Goal: Information Seeking & Learning: Get advice/opinions

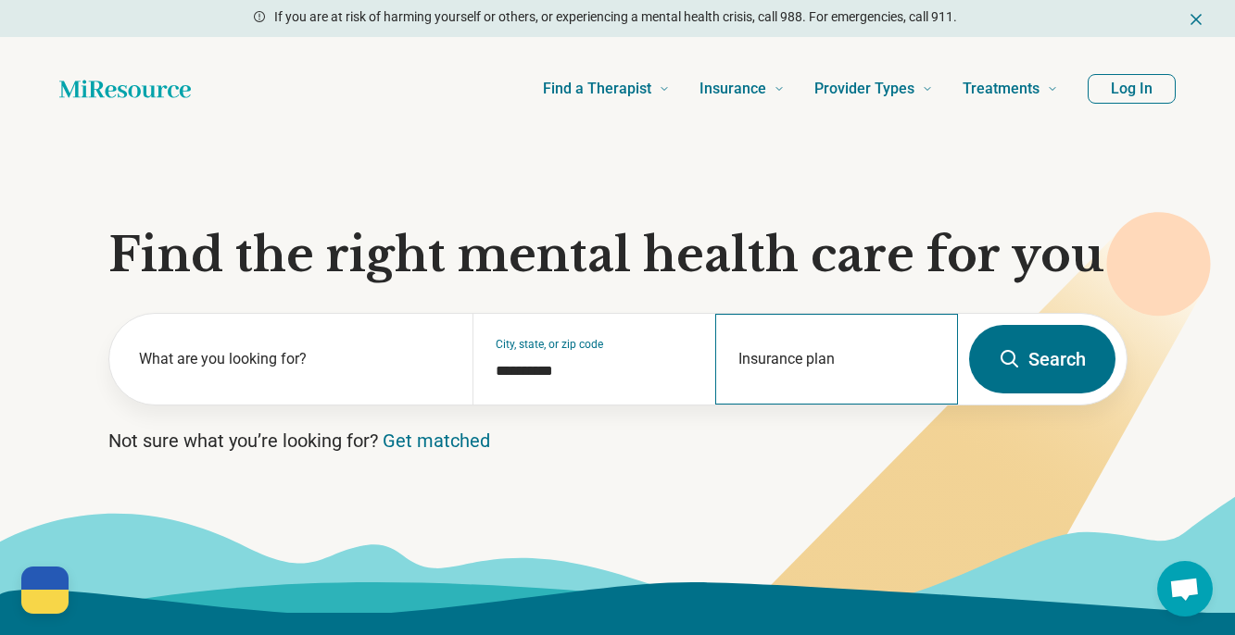
click at [771, 342] on div "Insurance plan" at bounding box center [836, 359] width 243 height 91
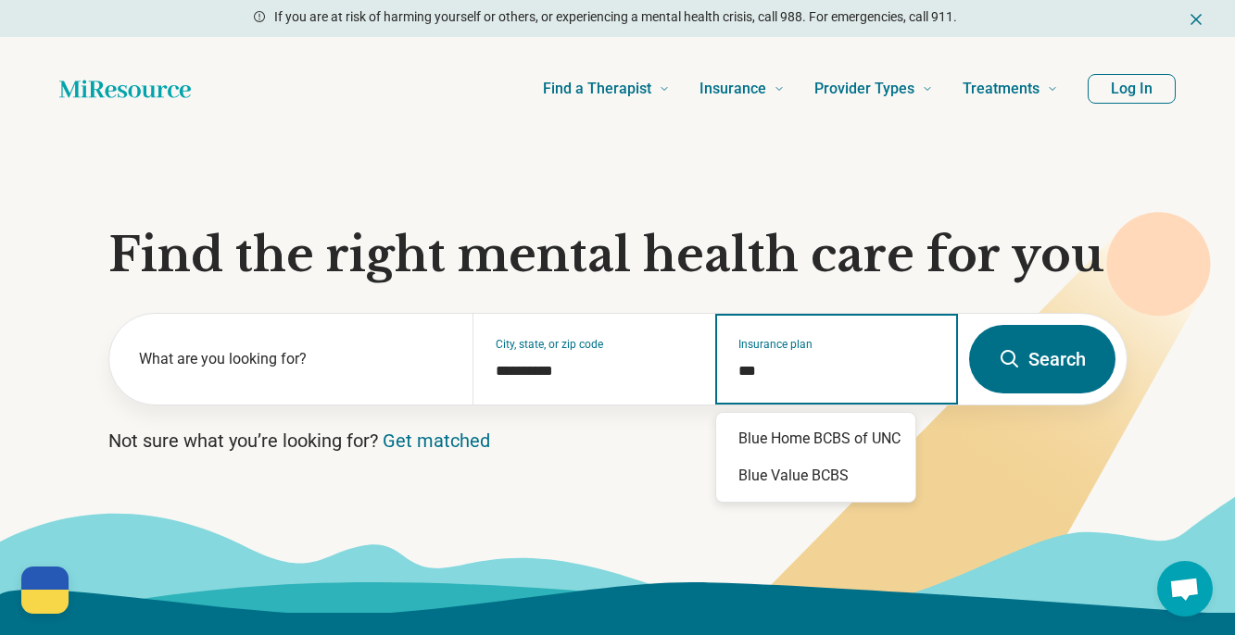
type input "****"
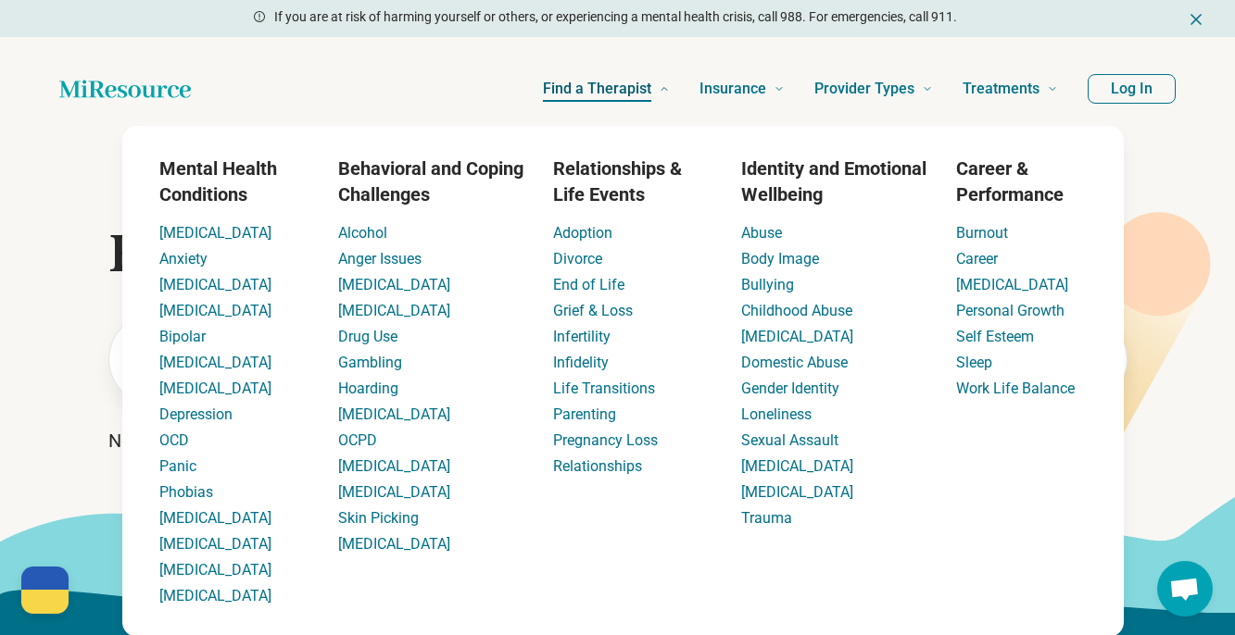
click at [596, 86] on span "Find a Therapist" at bounding box center [597, 89] width 108 height 26
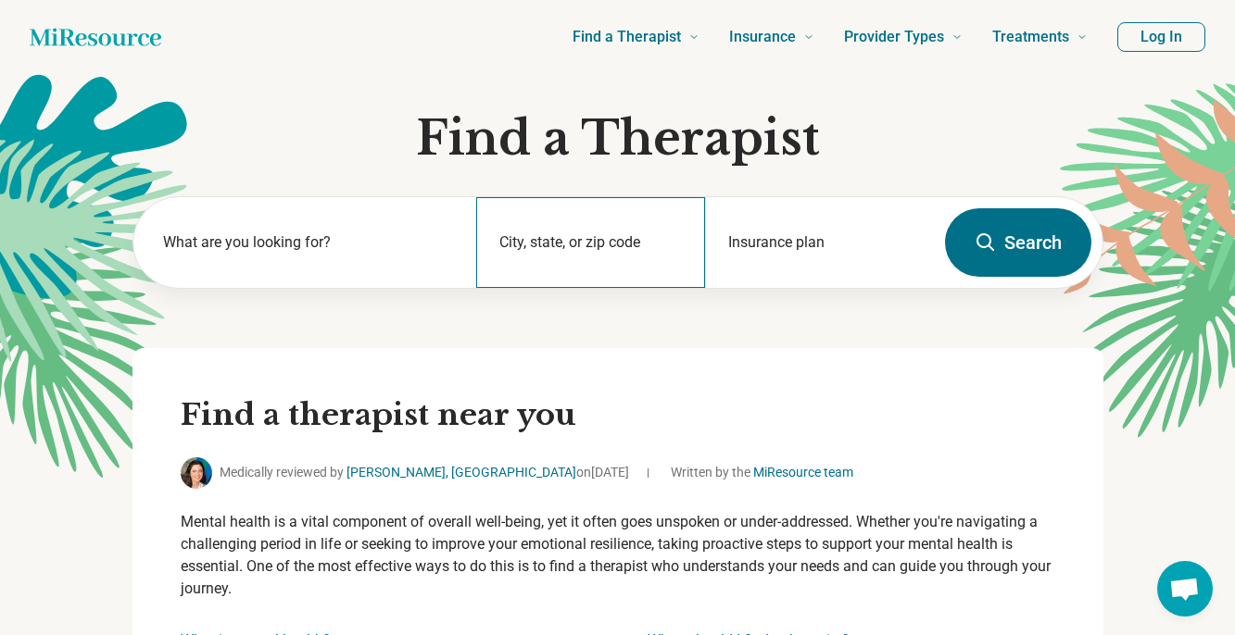
click at [603, 244] on div "City, state, or zip code" at bounding box center [590, 242] width 229 height 91
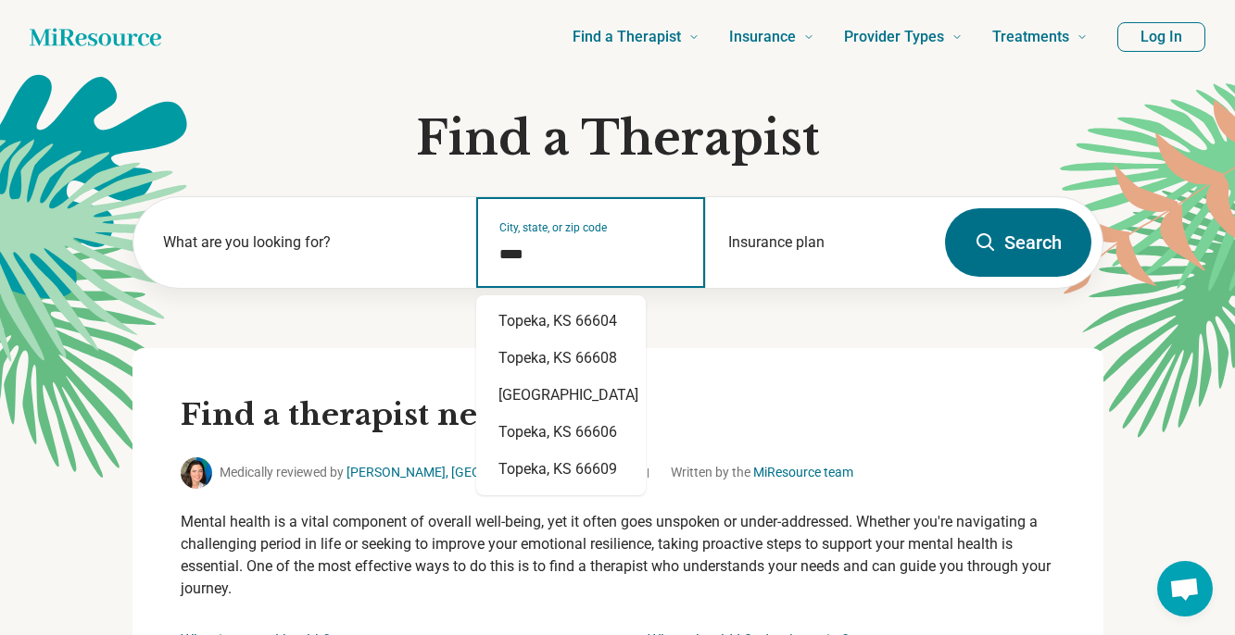
type input "*****"
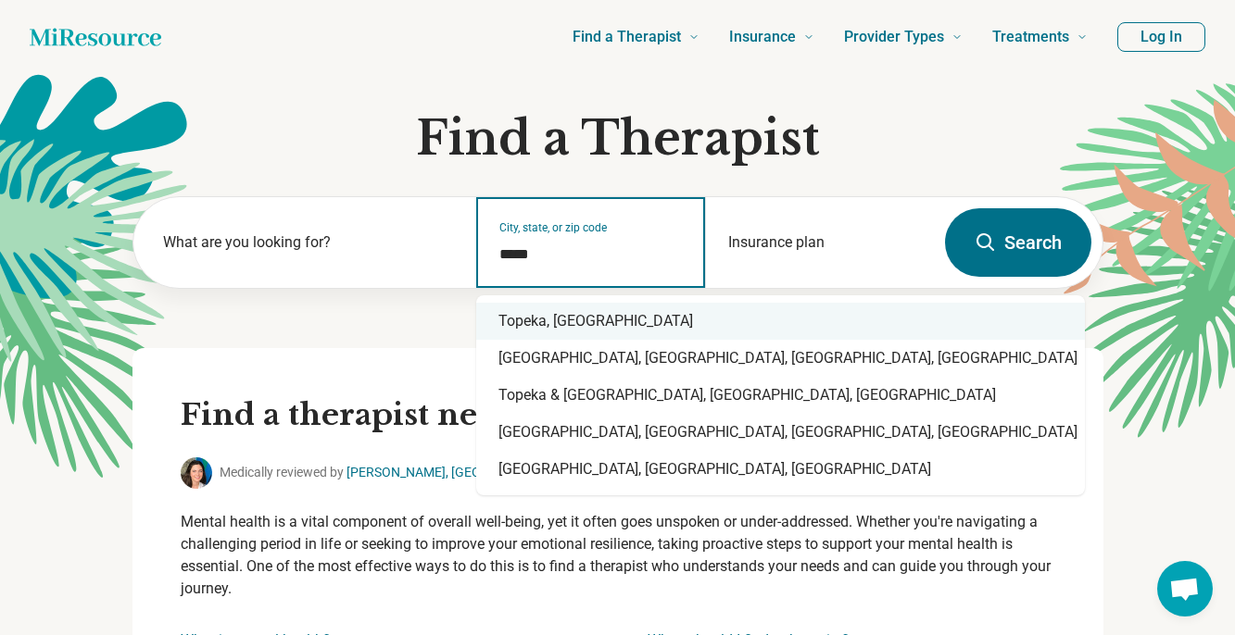
click at [563, 326] on div "Topeka, [GEOGRAPHIC_DATA]" at bounding box center [780, 321] width 608 height 37
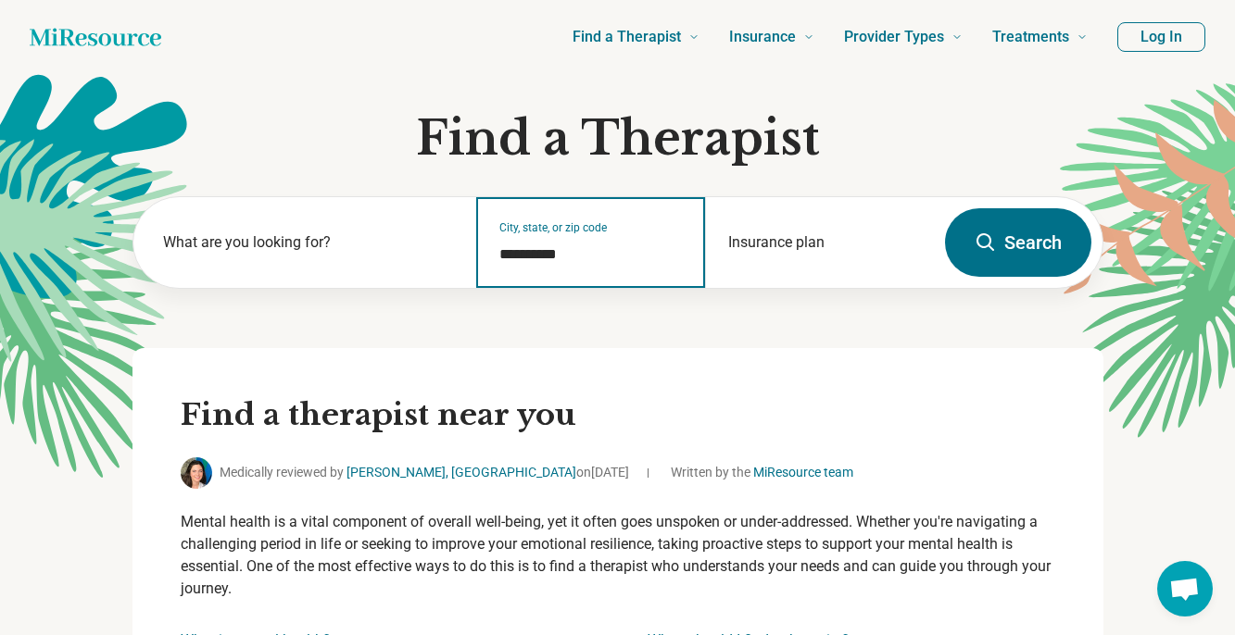
type input "**********"
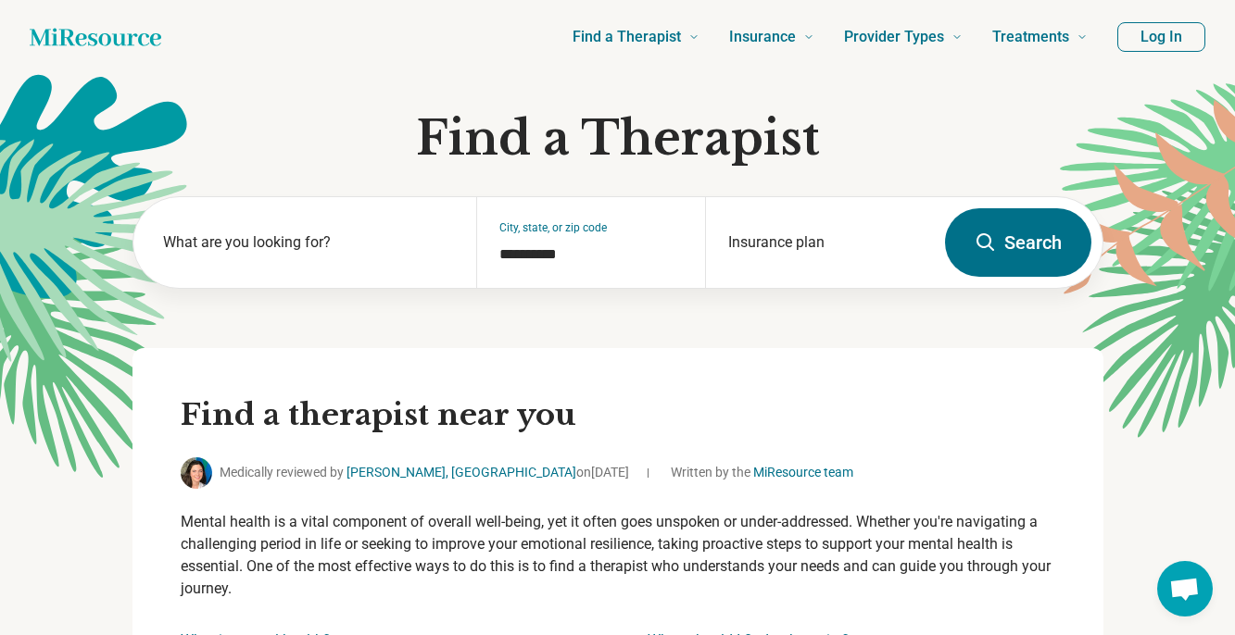
click at [1016, 235] on button "Search" at bounding box center [1018, 242] width 146 height 69
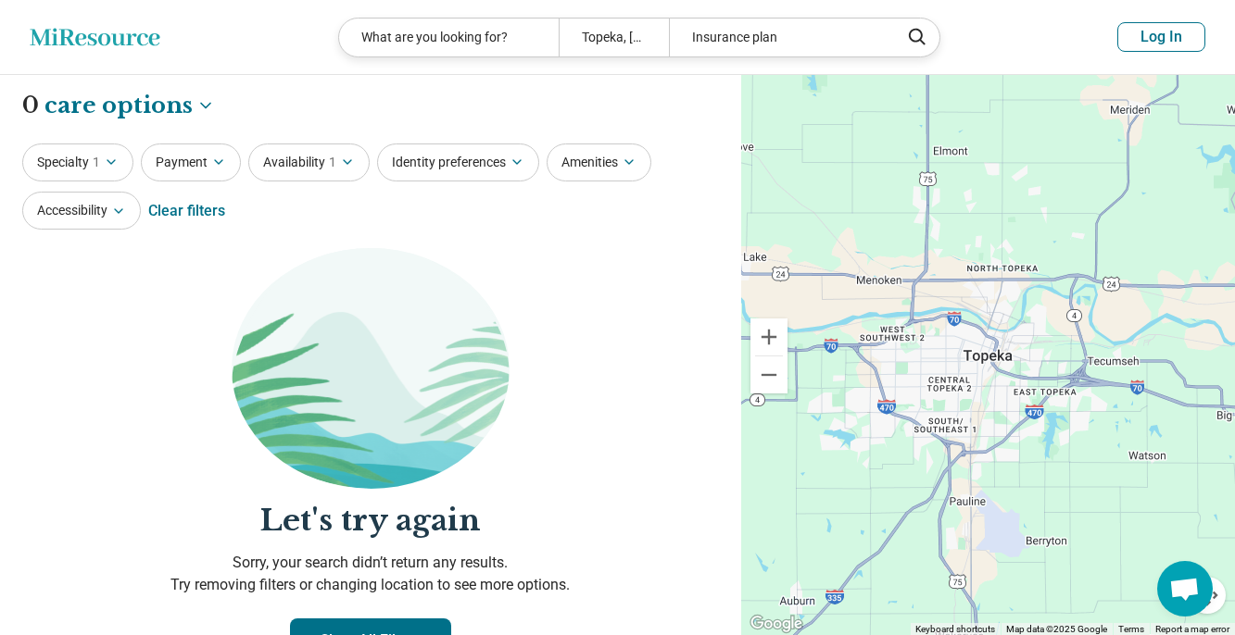
click at [190, 209] on div "Clear filters" at bounding box center [186, 211] width 77 height 44
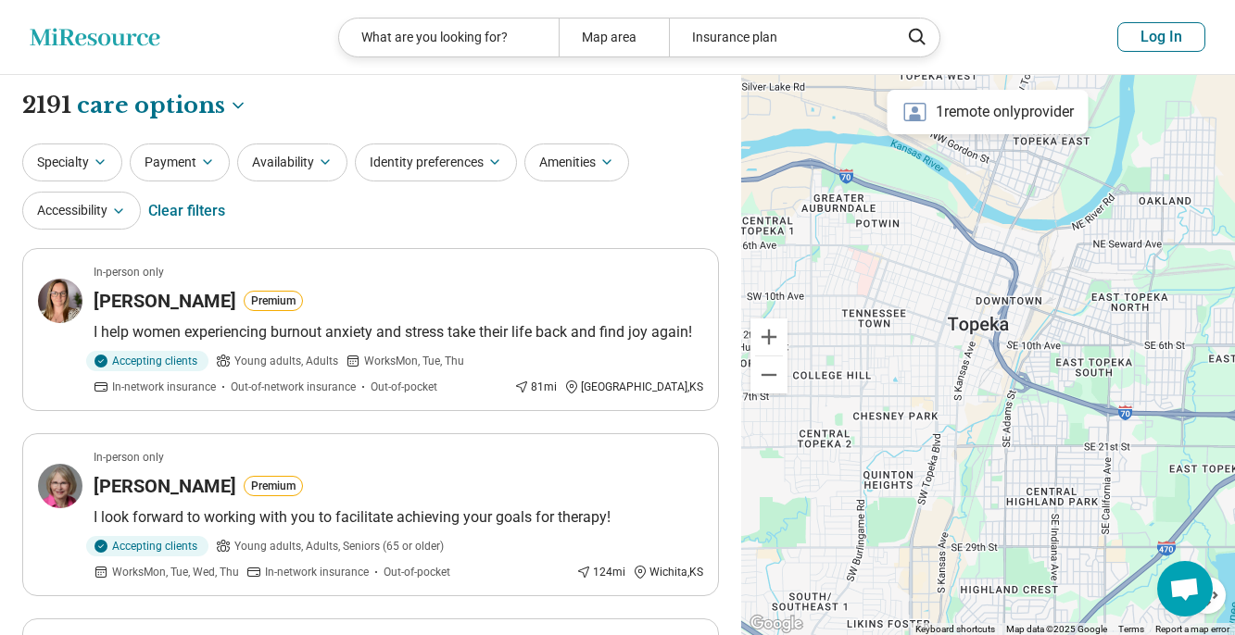
drag, startPoint x: 872, startPoint y: 393, endPoint x: 899, endPoint y: 428, distance: 44.3
click at [899, 428] on div at bounding box center [988, 355] width 494 height 561
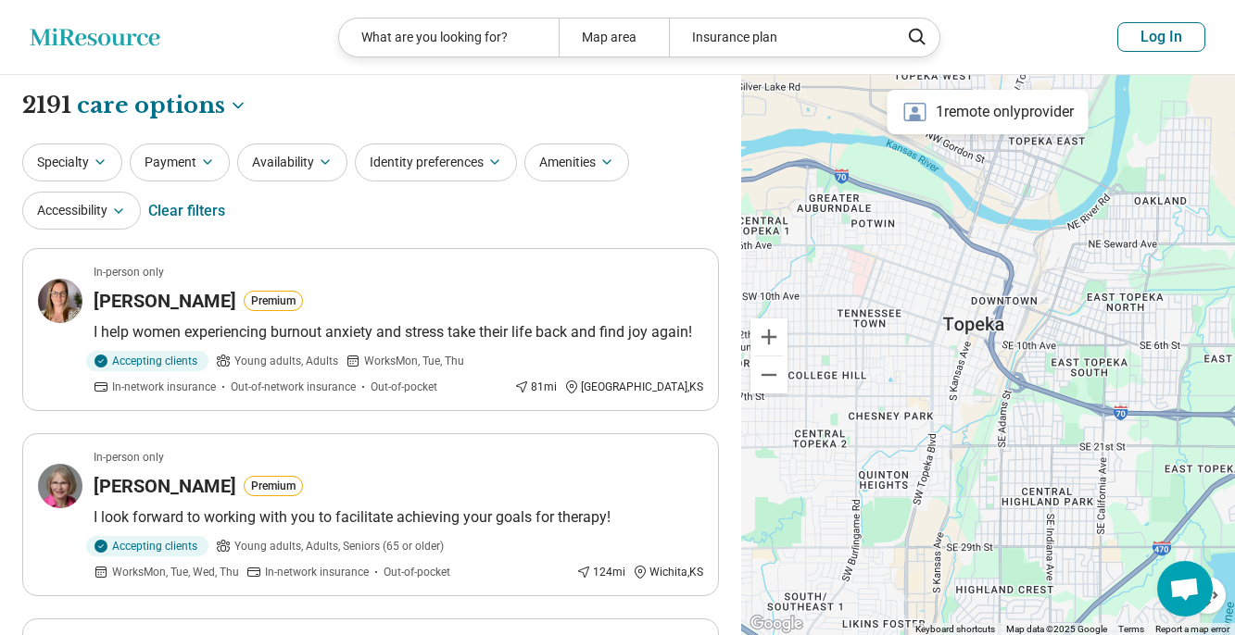
click at [949, 107] on div "1 remote only provider" at bounding box center [987, 112] width 201 height 44
click at [908, 117] on icon at bounding box center [915, 112] width 22 height 19
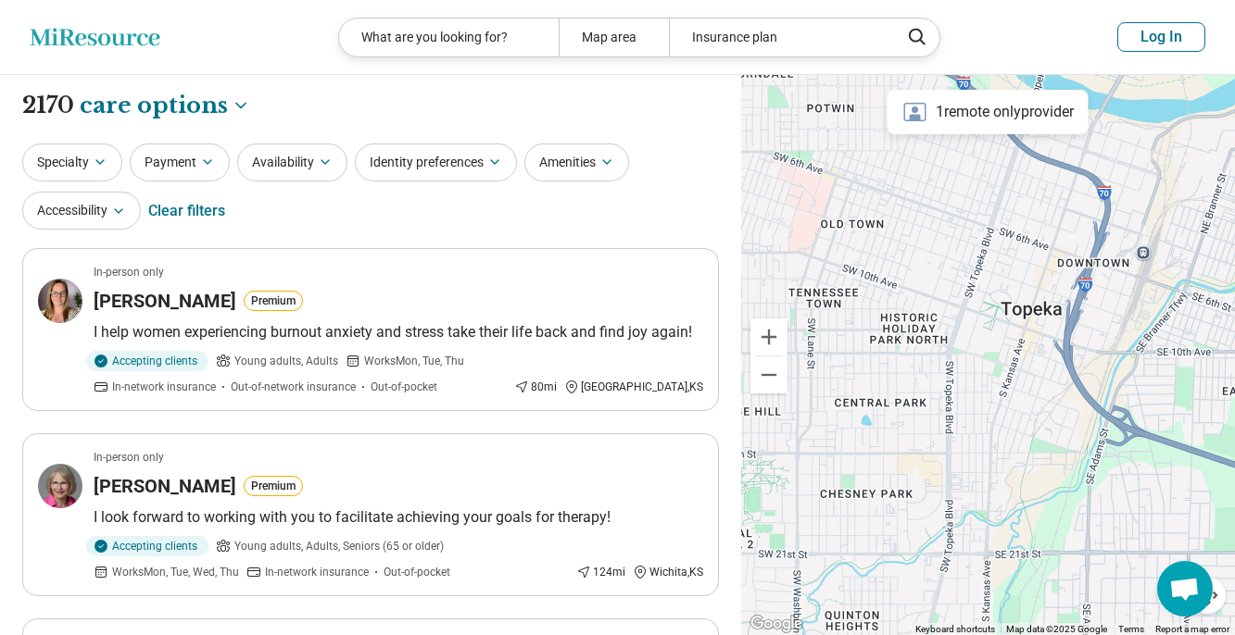
drag, startPoint x: 929, startPoint y: 347, endPoint x: 971, endPoint y: 194, distance: 158.4
click at [971, 194] on div at bounding box center [988, 355] width 494 height 561
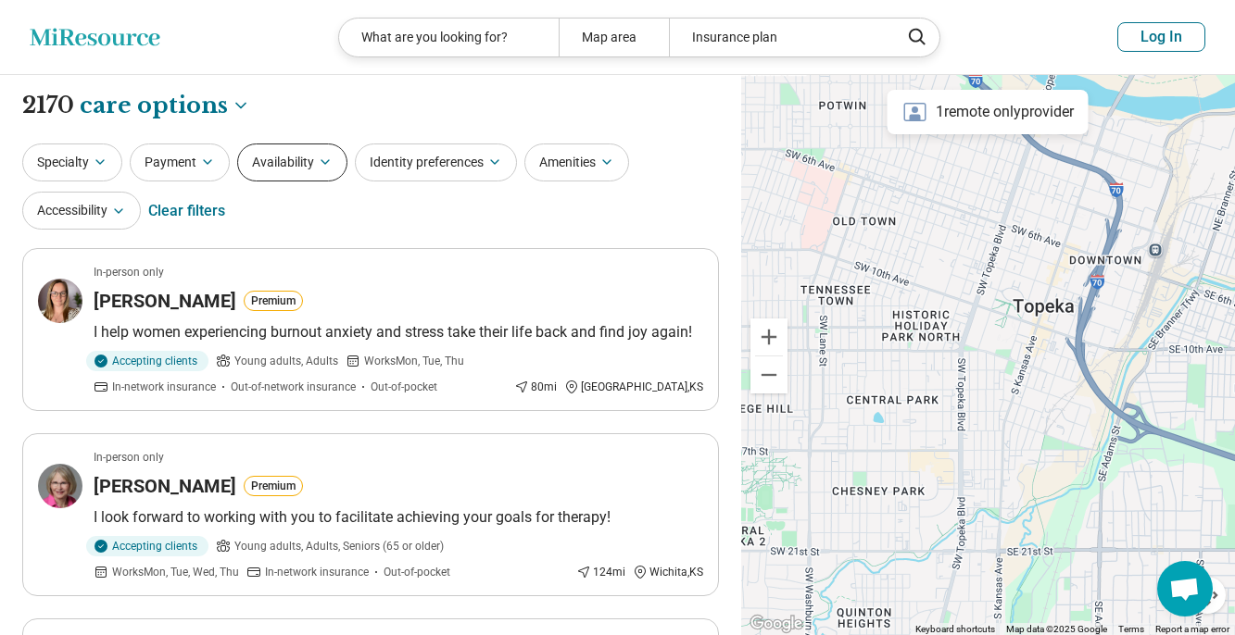
click at [325, 156] on icon "button" at bounding box center [325, 162] width 15 height 15
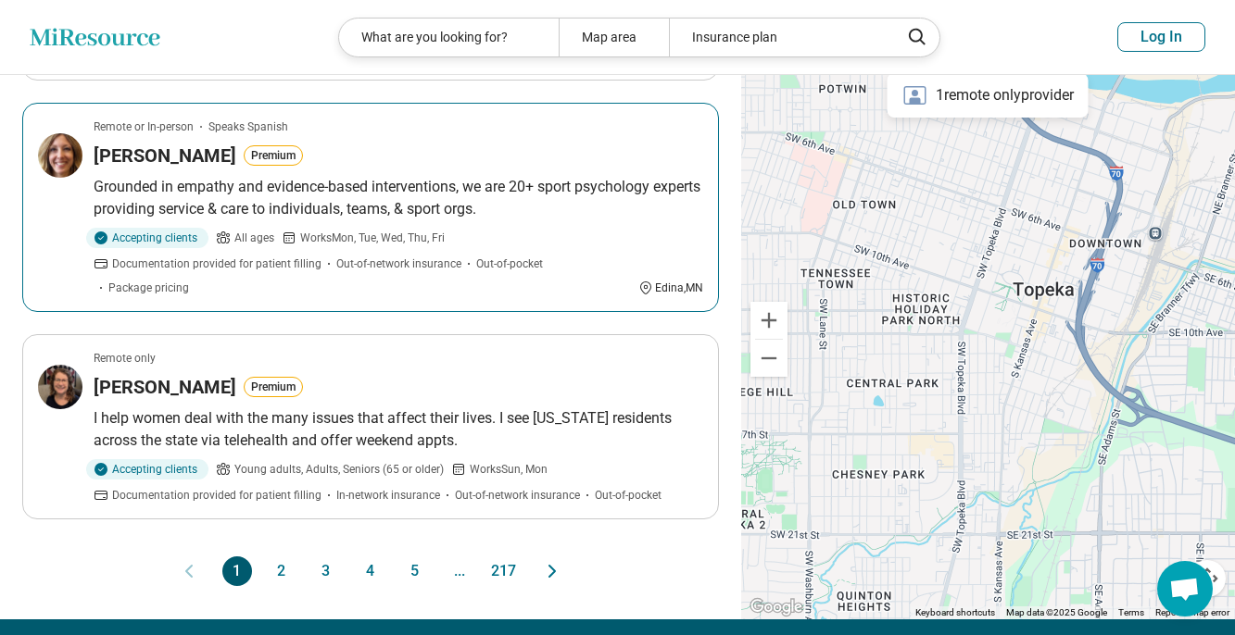
scroll to position [1994, 0]
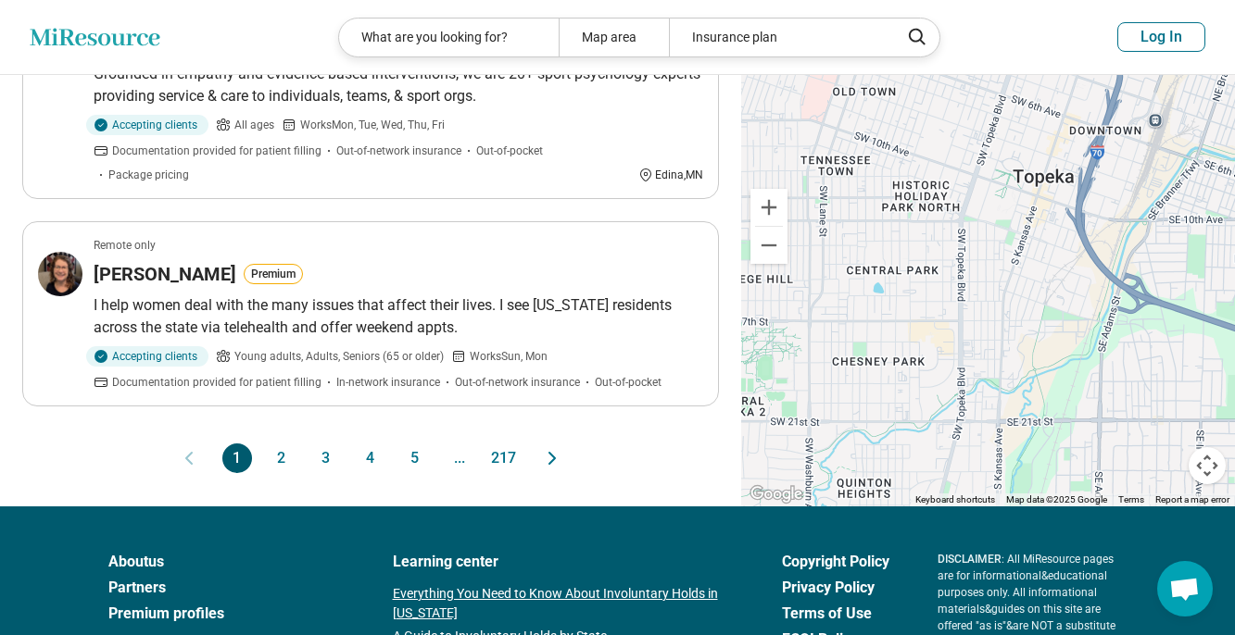
click at [415, 457] on button "5" at bounding box center [415, 459] width 30 height 30
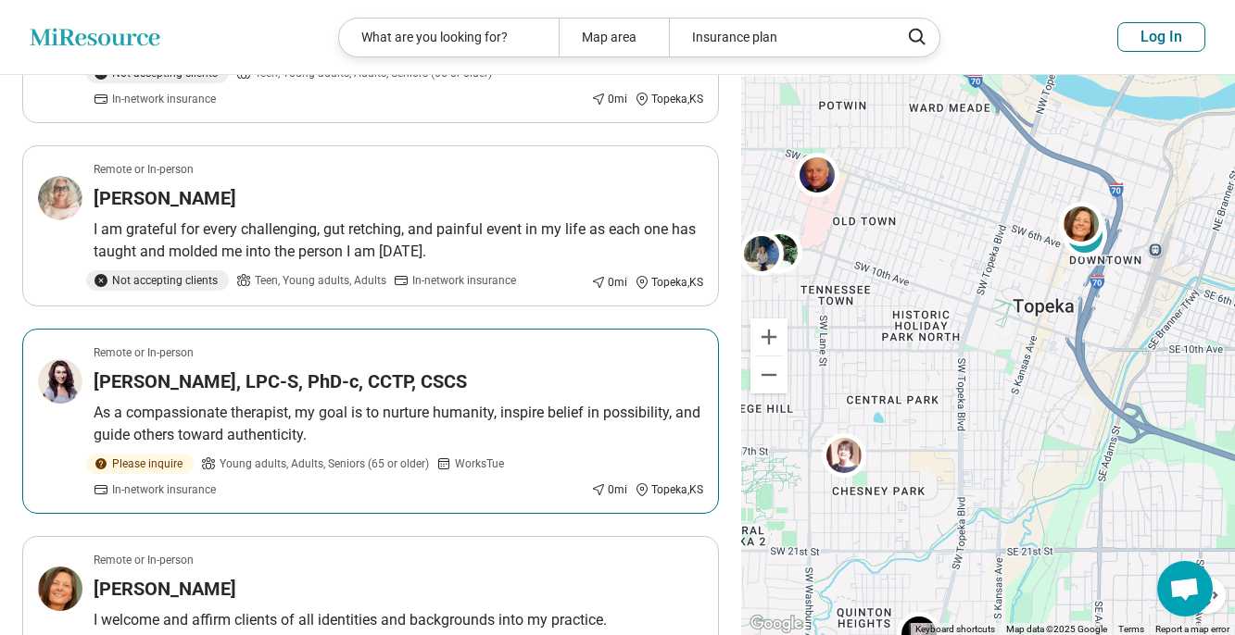
scroll to position [0, 0]
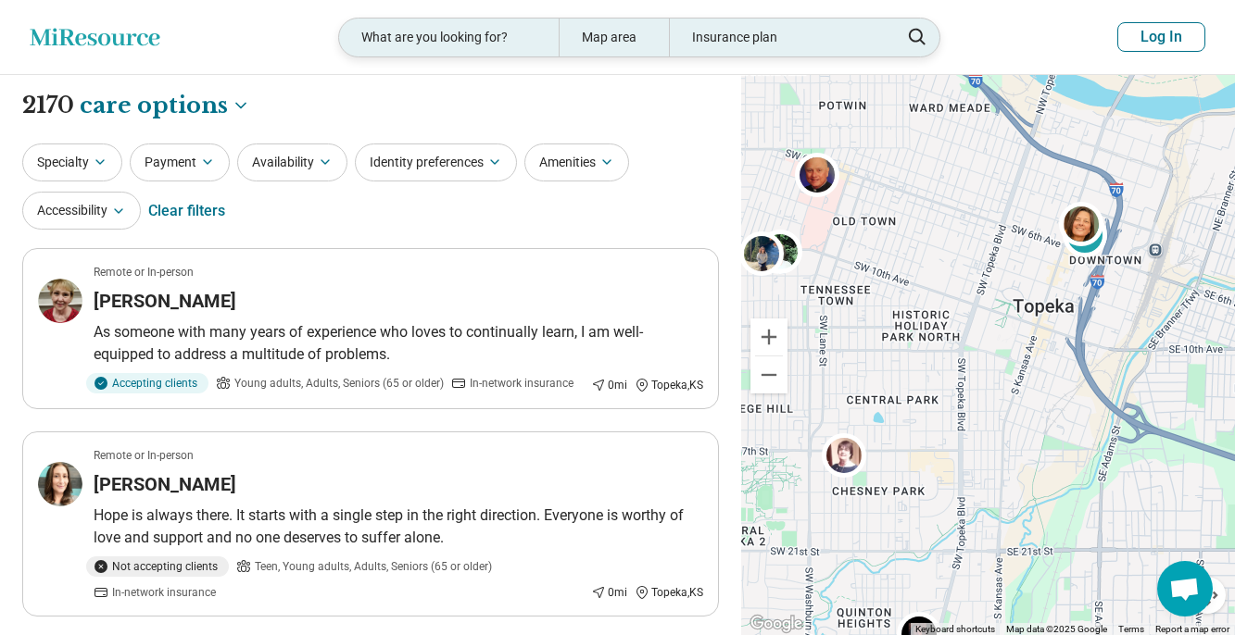
click at [440, 37] on div "What are you looking for?" at bounding box center [448, 38] width 219 height 38
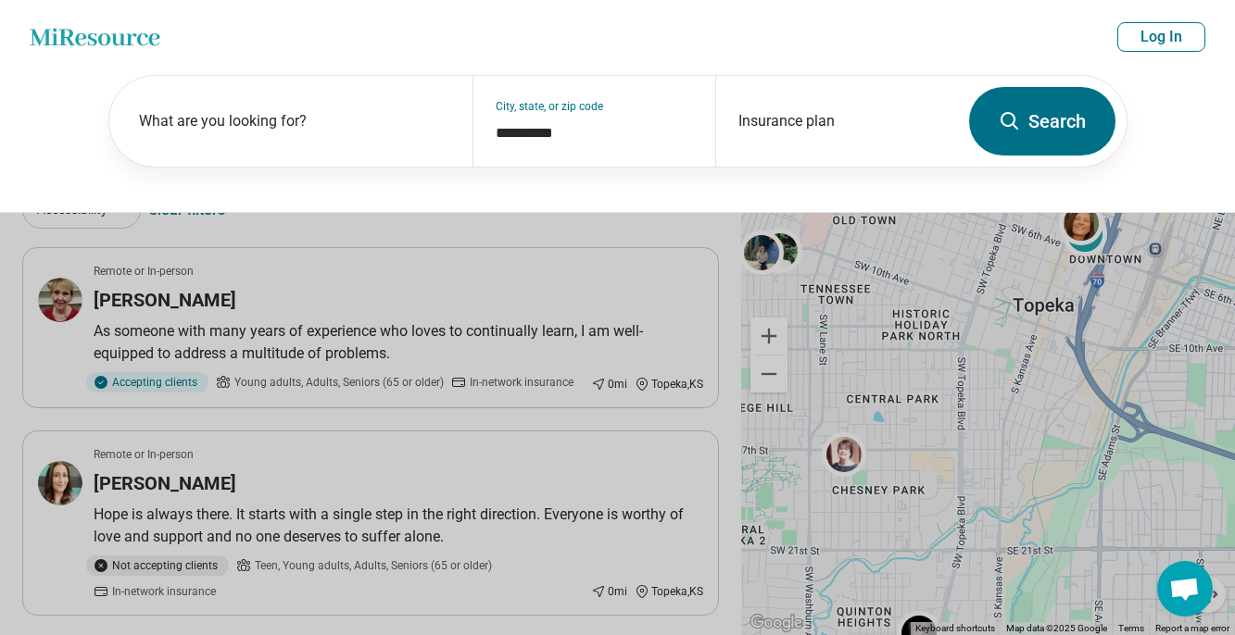
click at [1031, 123] on button "Search" at bounding box center [1042, 121] width 146 height 69
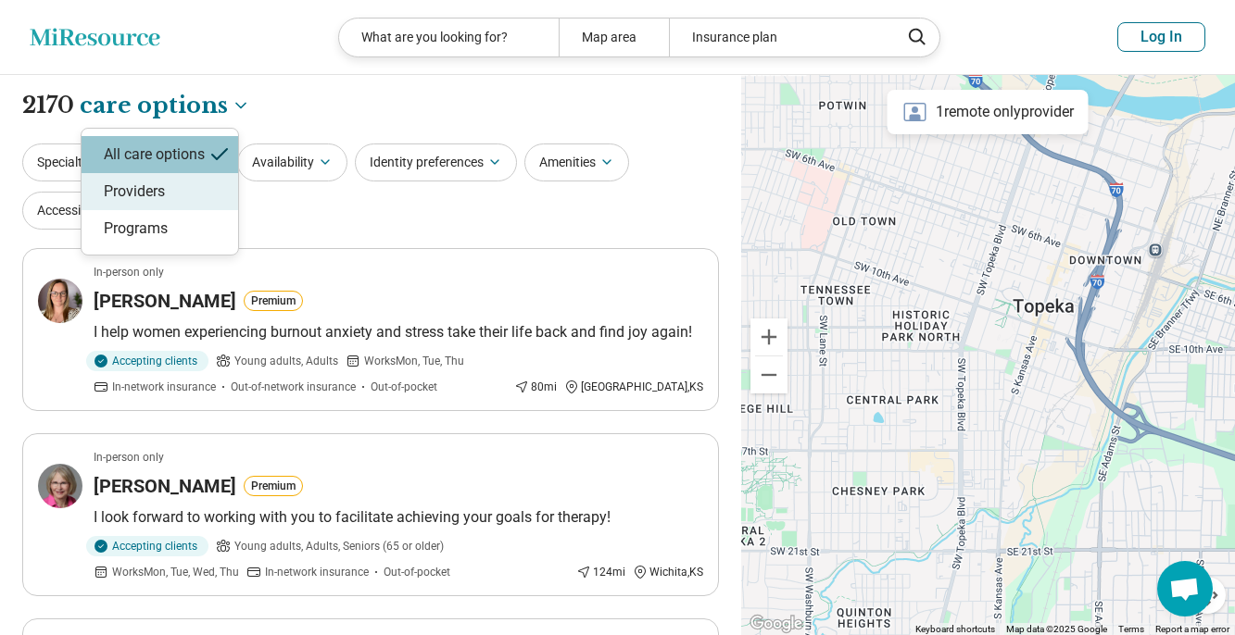
click at [134, 193] on div "Providers" at bounding box center [159, 191] width 157 height 37
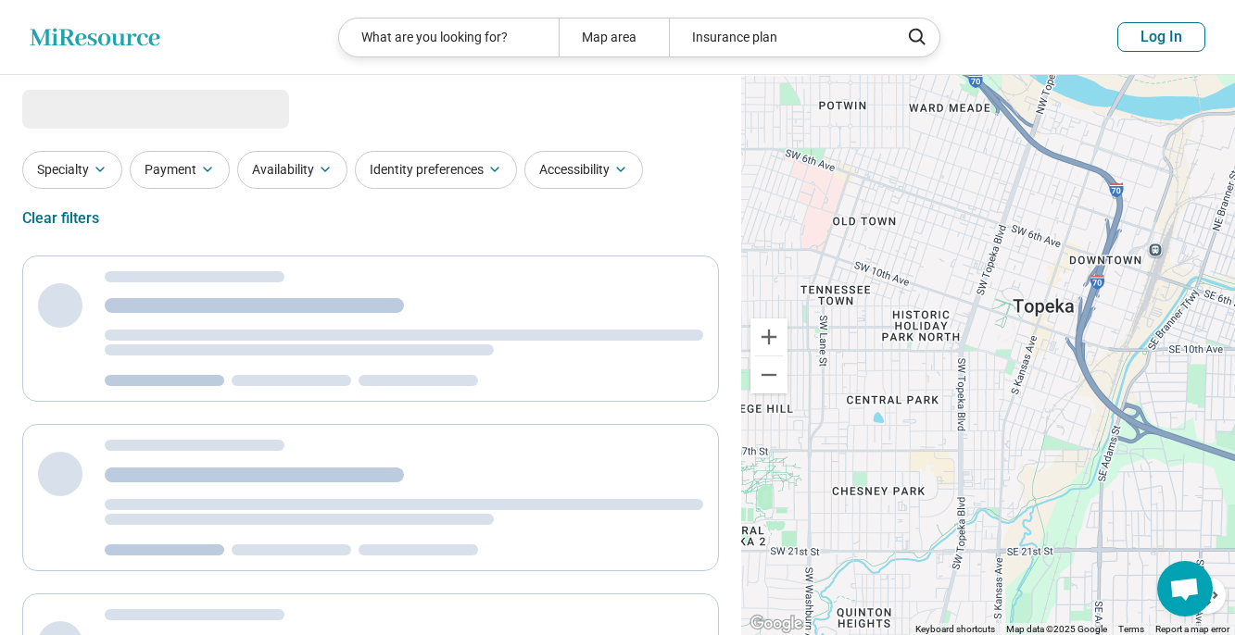
select select "********"
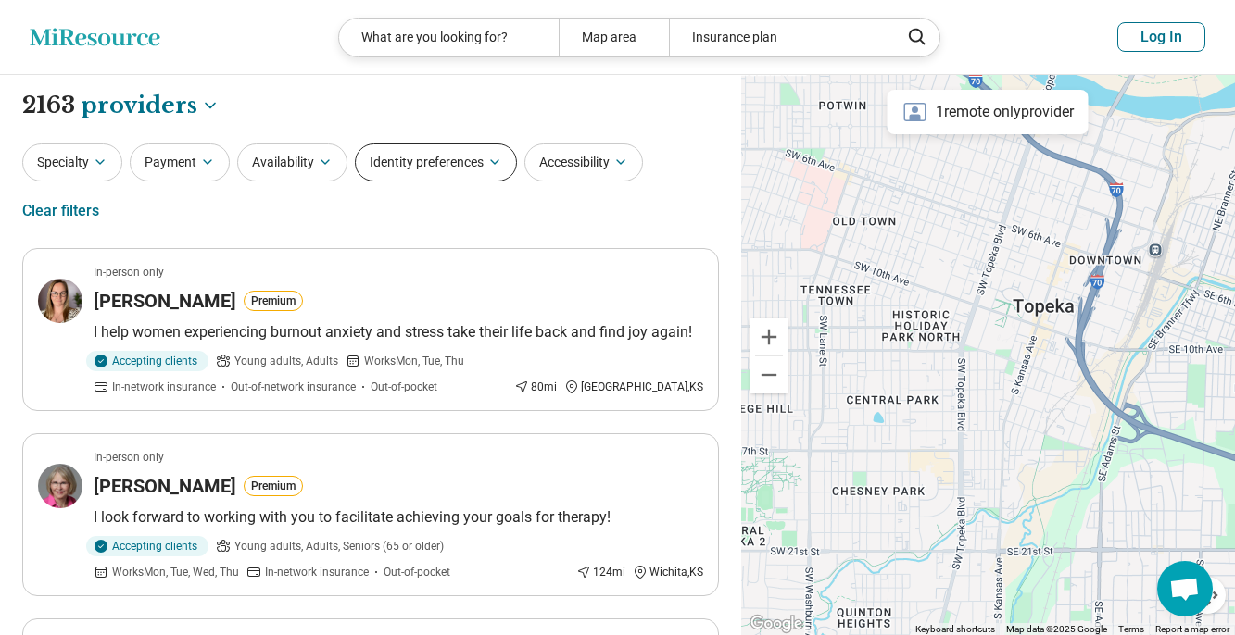
click at [457, 173] on button "Identity preferences" at bounding box center [436, 163] width 162 height 38
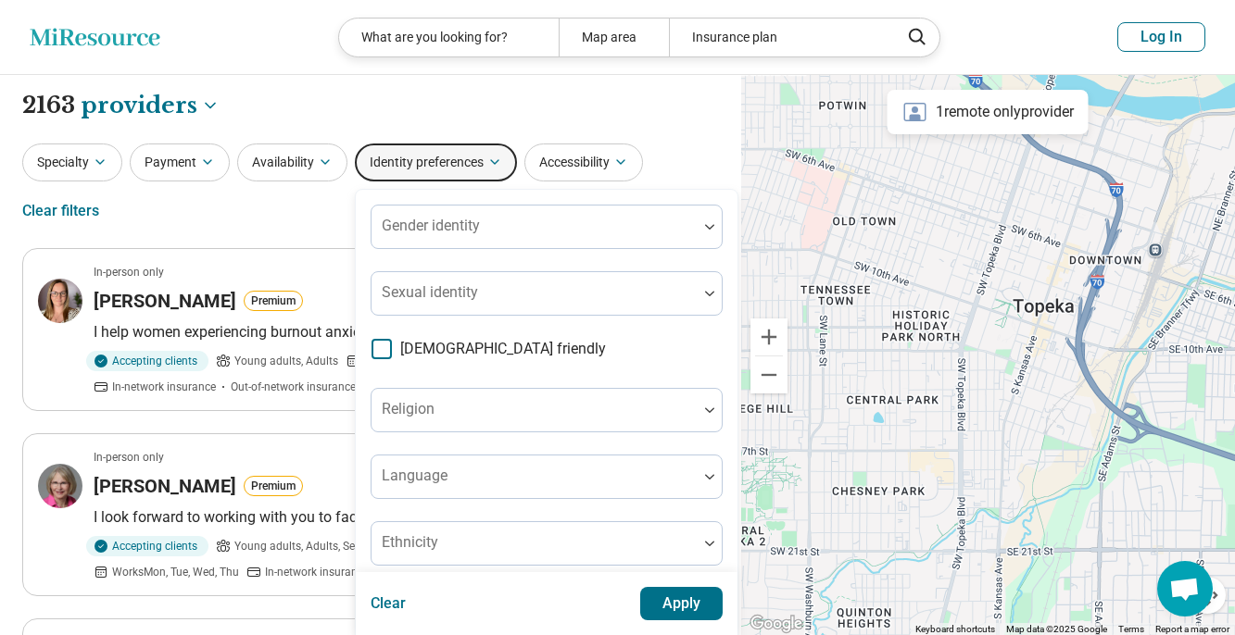
click at [458, 173] on button "Identity preferences" at bounding box center [436, 163] width 162 height 38
click at [74, 159] on button "Specialty" at bounding box center [72, 163] width 100 height 38
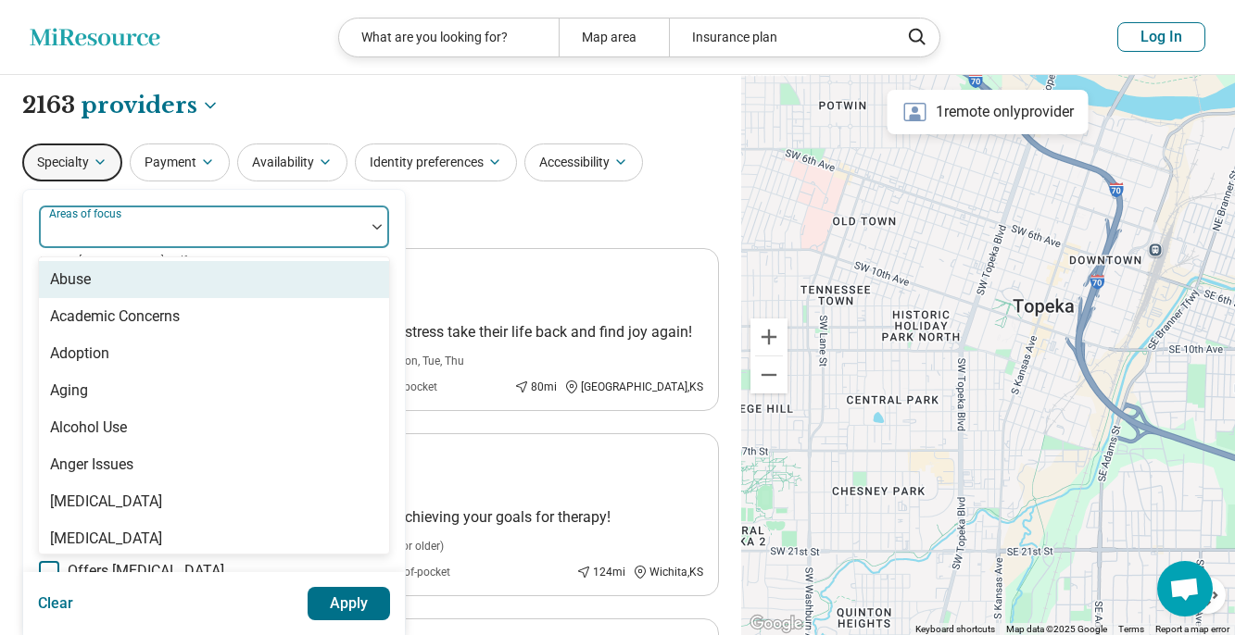
click at [83, 229] on div "Areas of focus" at bounding box center [214, 227] width 352 height 44
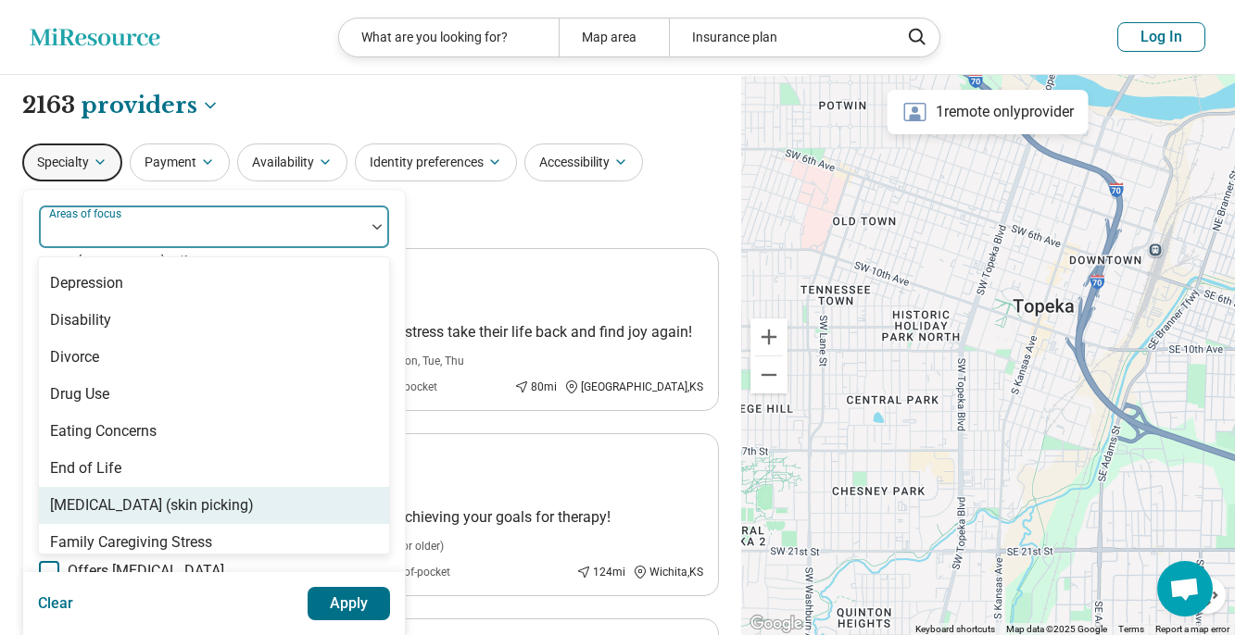
scroll to position [1109, 0]
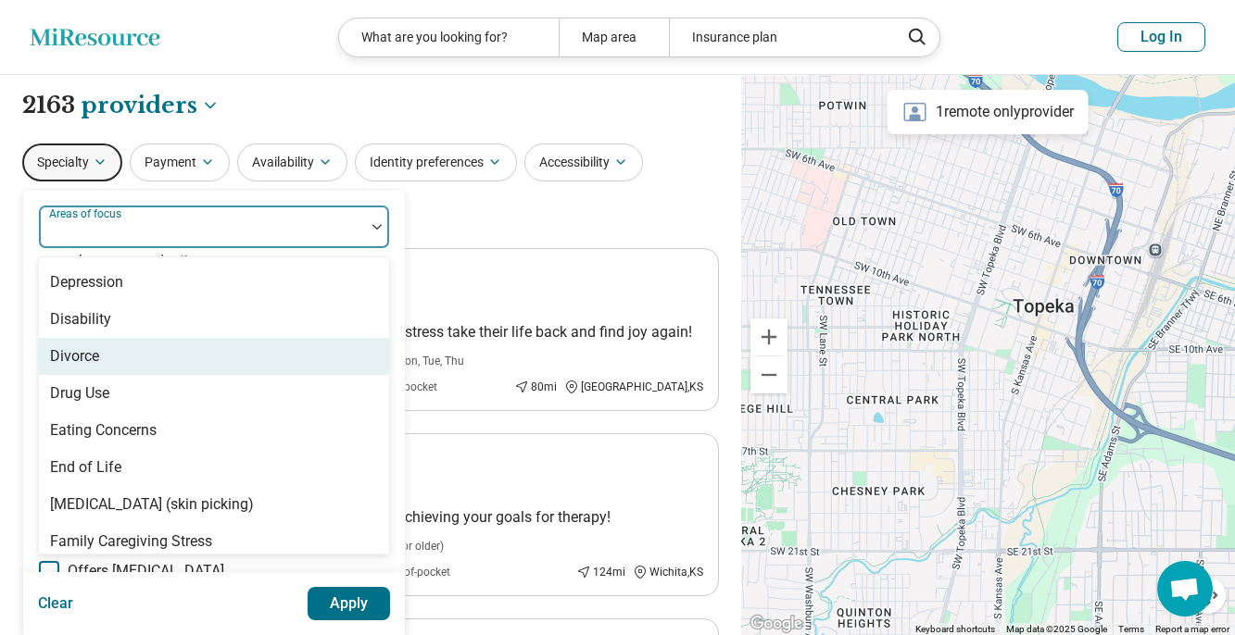
click at [79, 356] on div "Divorce" at bounding box center [74, 356] width 49 height 22
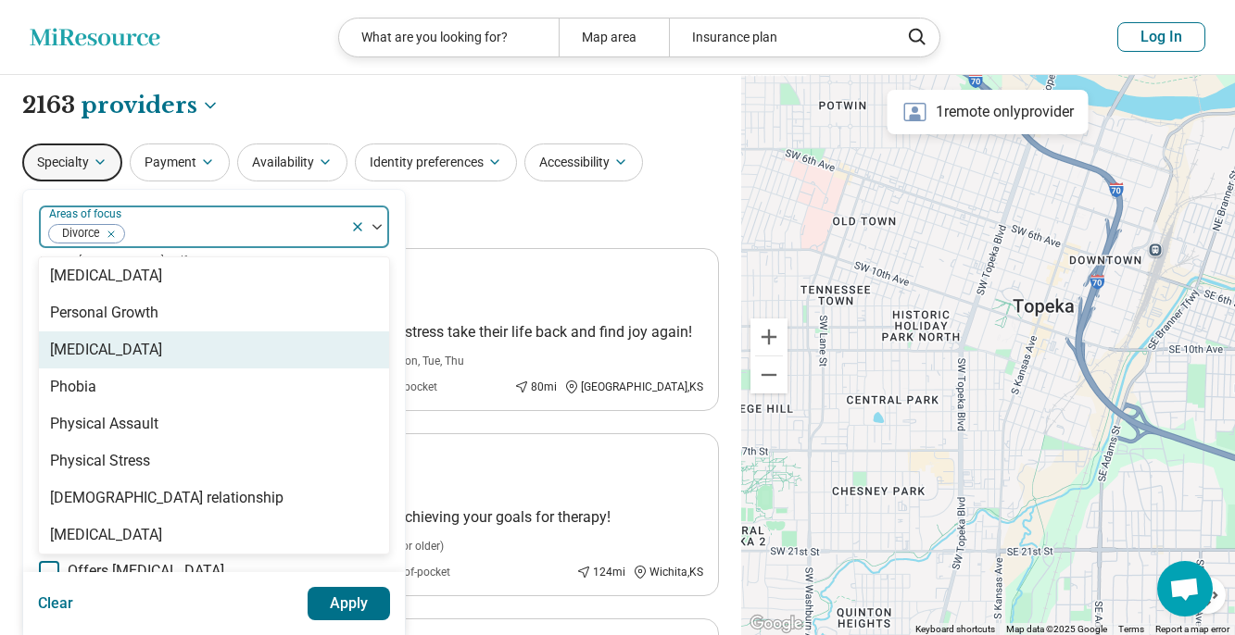
scroll to position [2398, 0]
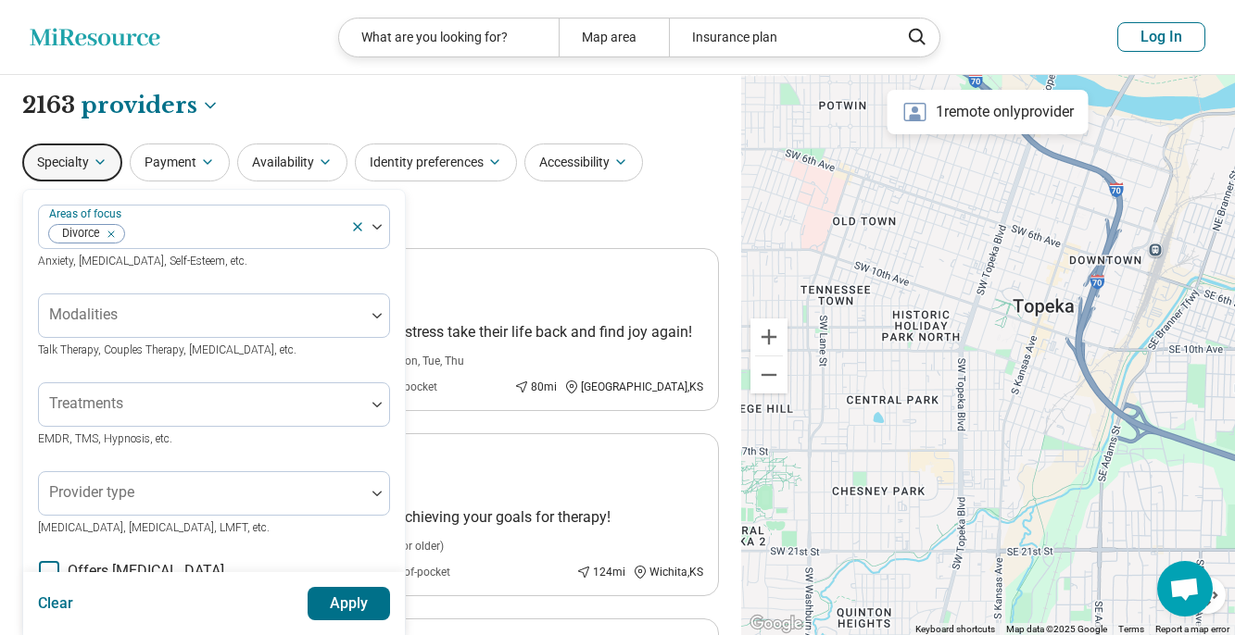
click at [344, 601] on button "Apply" at bounding box center [348, 603] width 83 height 33
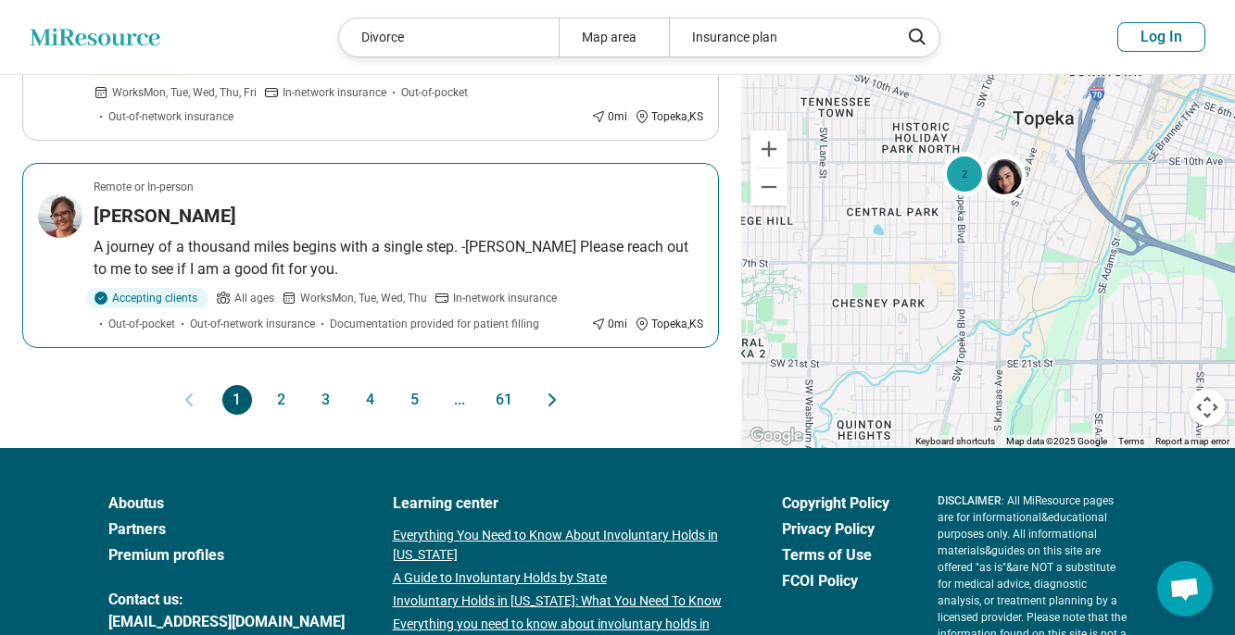
scroll to position [2205, 0]
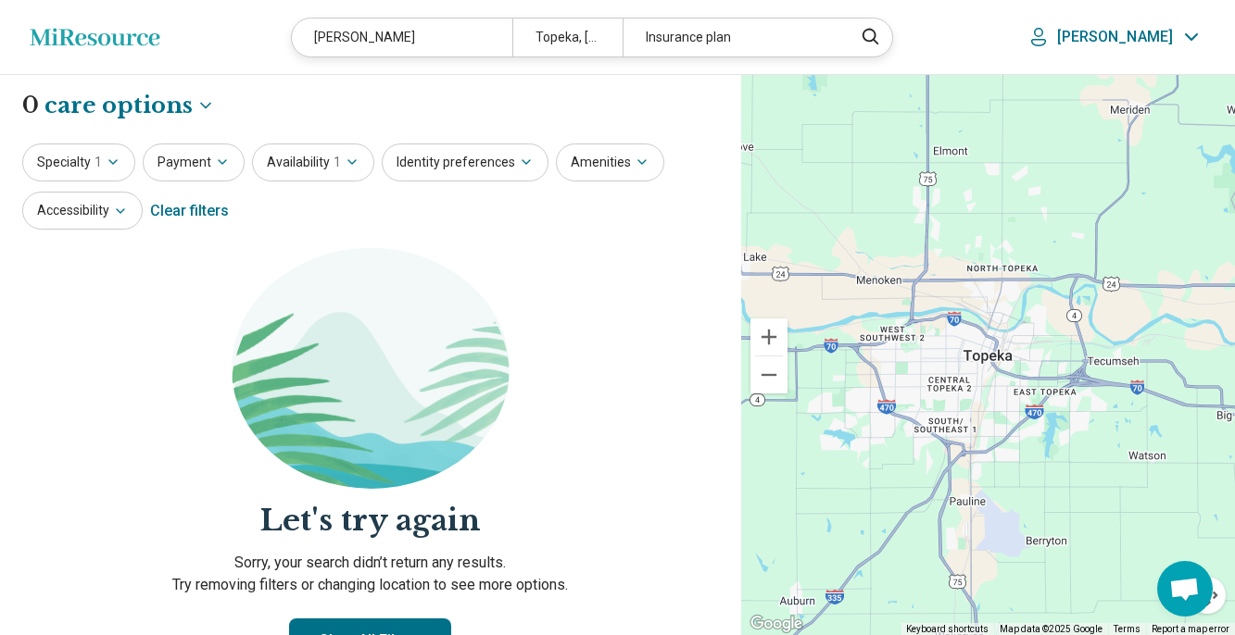
select select "***"
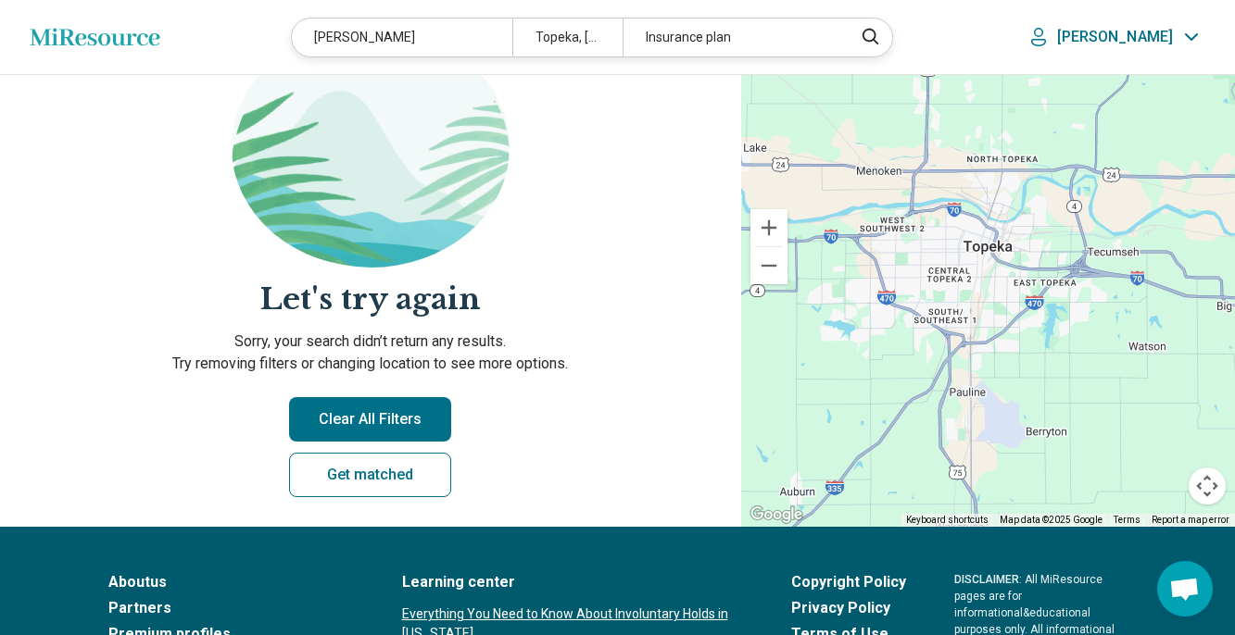
click at [387, 414] on button "Clear All Filters" at bounding box center [370, 419] width 162 height 44
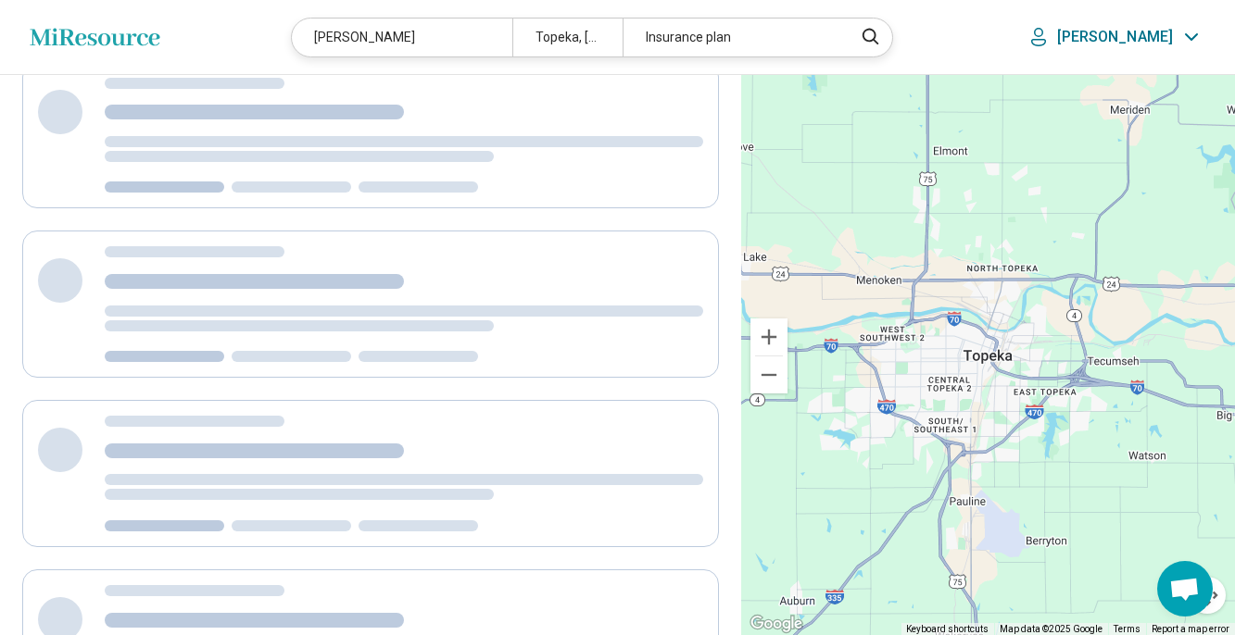
scroll to position [0, 0]
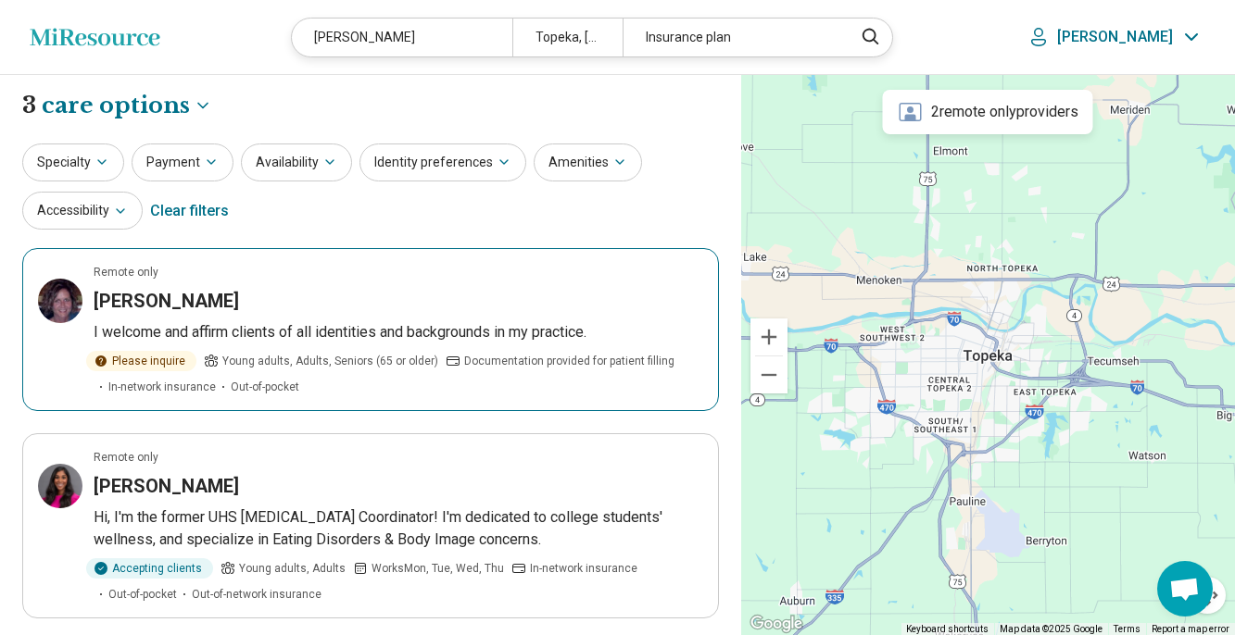
click at [321, 288] on div "Shannon Solander" at bounding box center [398, 301] width 609 height 26
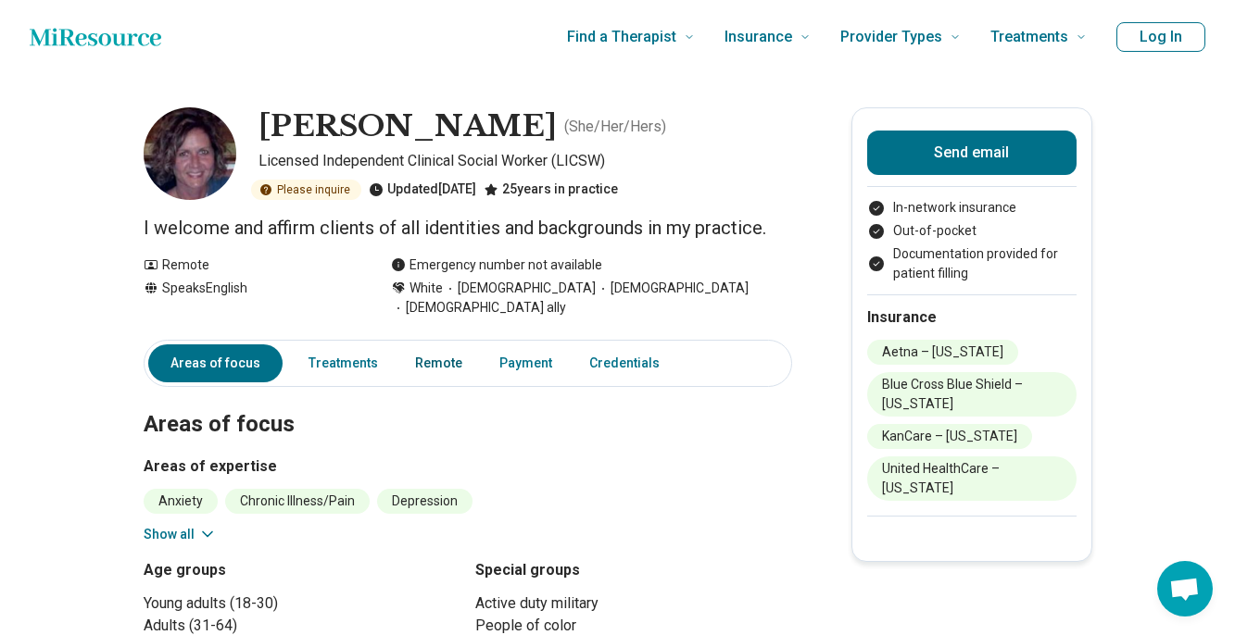
click at [421, 345] on link "Remote" at bounding box center [438, 364] width 69 height 38
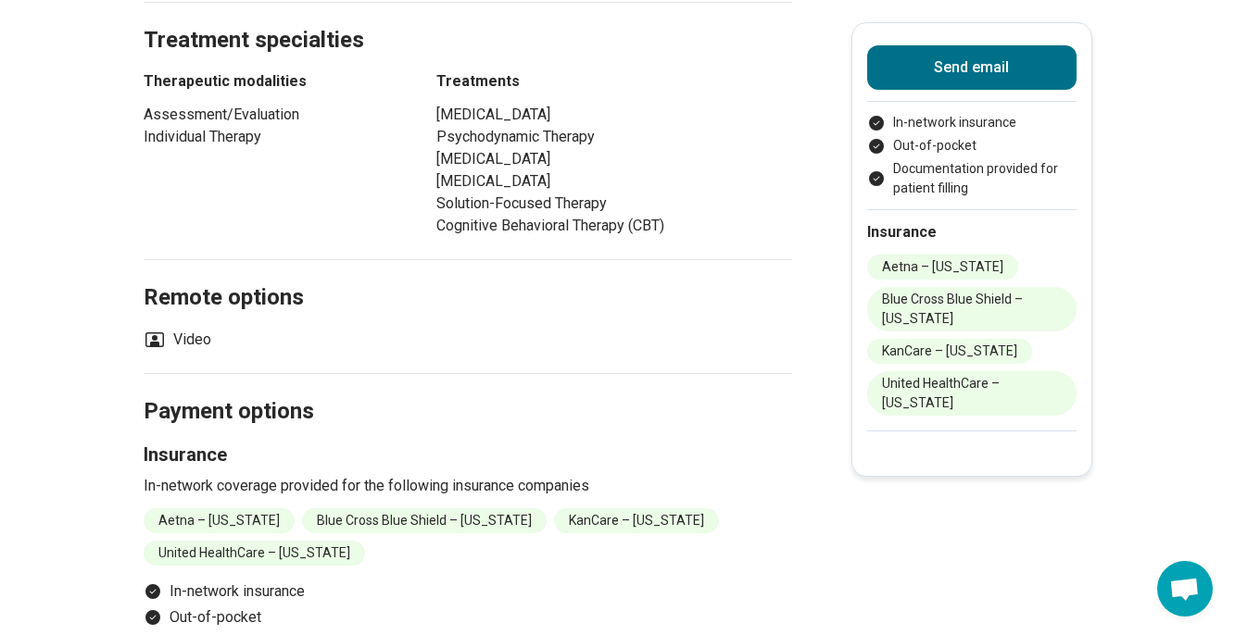
scroll to position [943, 0]
